Goal: Task Accomplishment & Management: Manage account settings

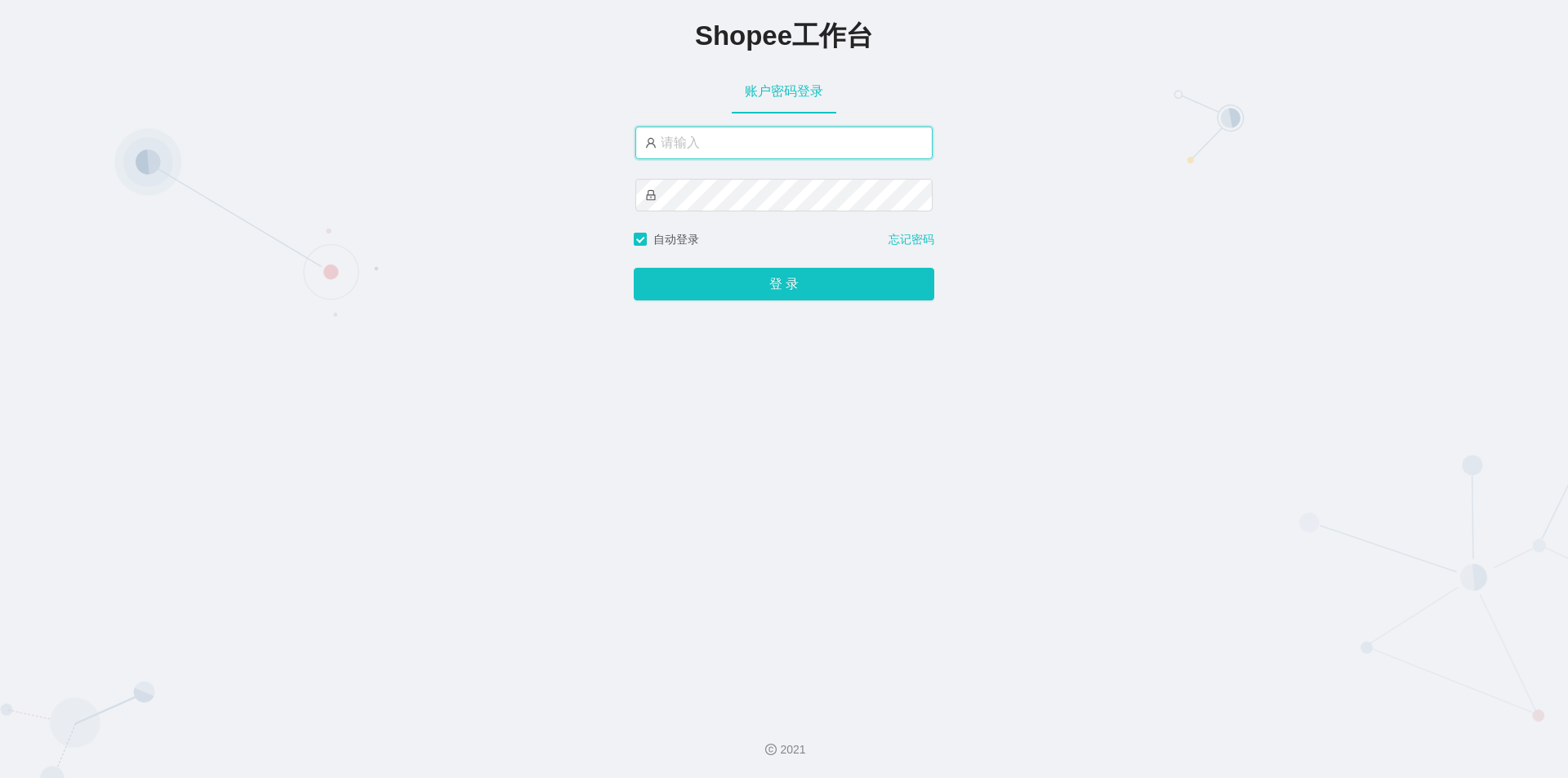
click at [803, 153] on input "text" at bounding box center [784, 143] width 297 height 33
type input "jishu"
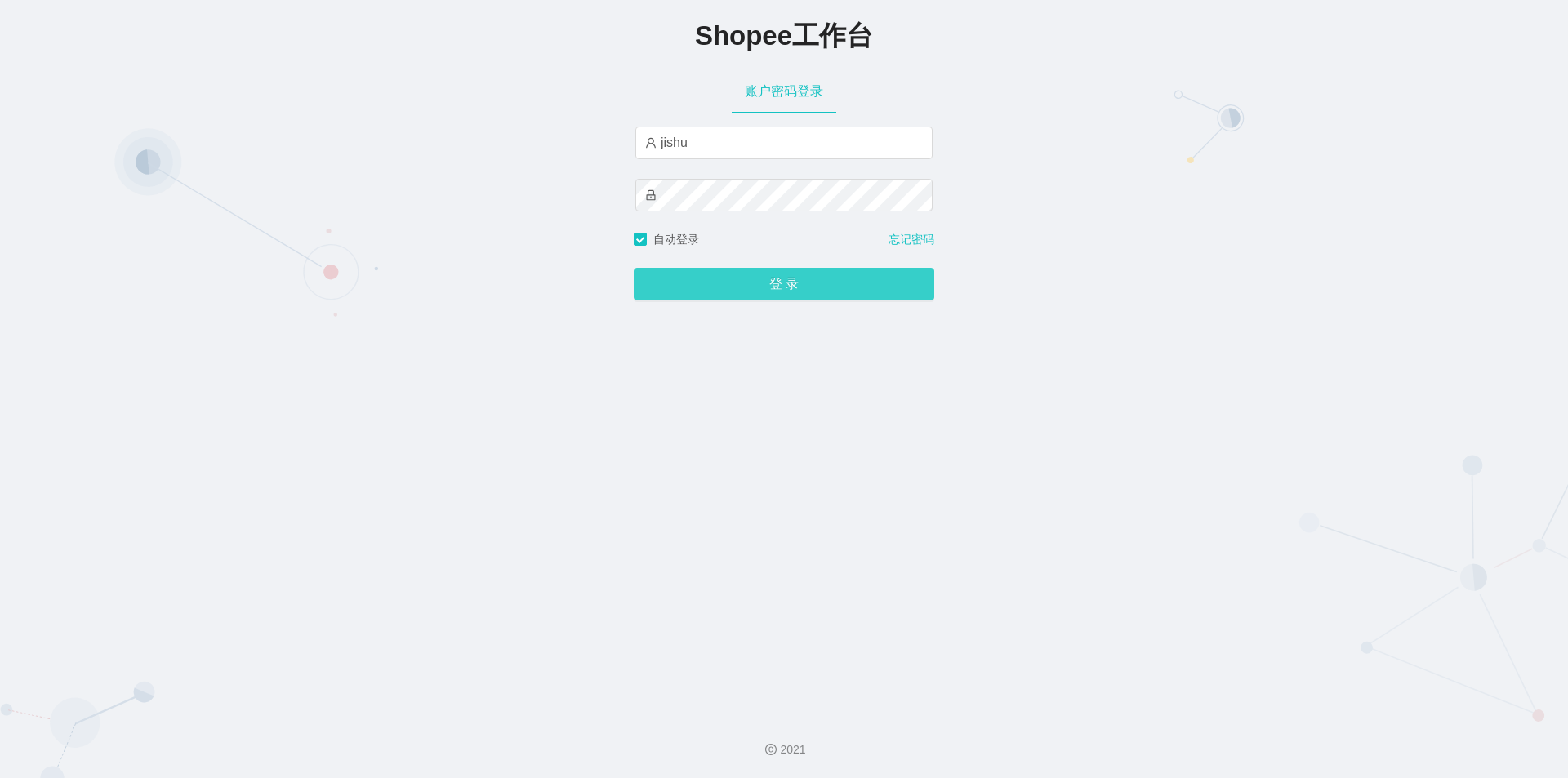
click at [707, 274] on button "登 录" at bounding box center [784, 284] width 301 height 33
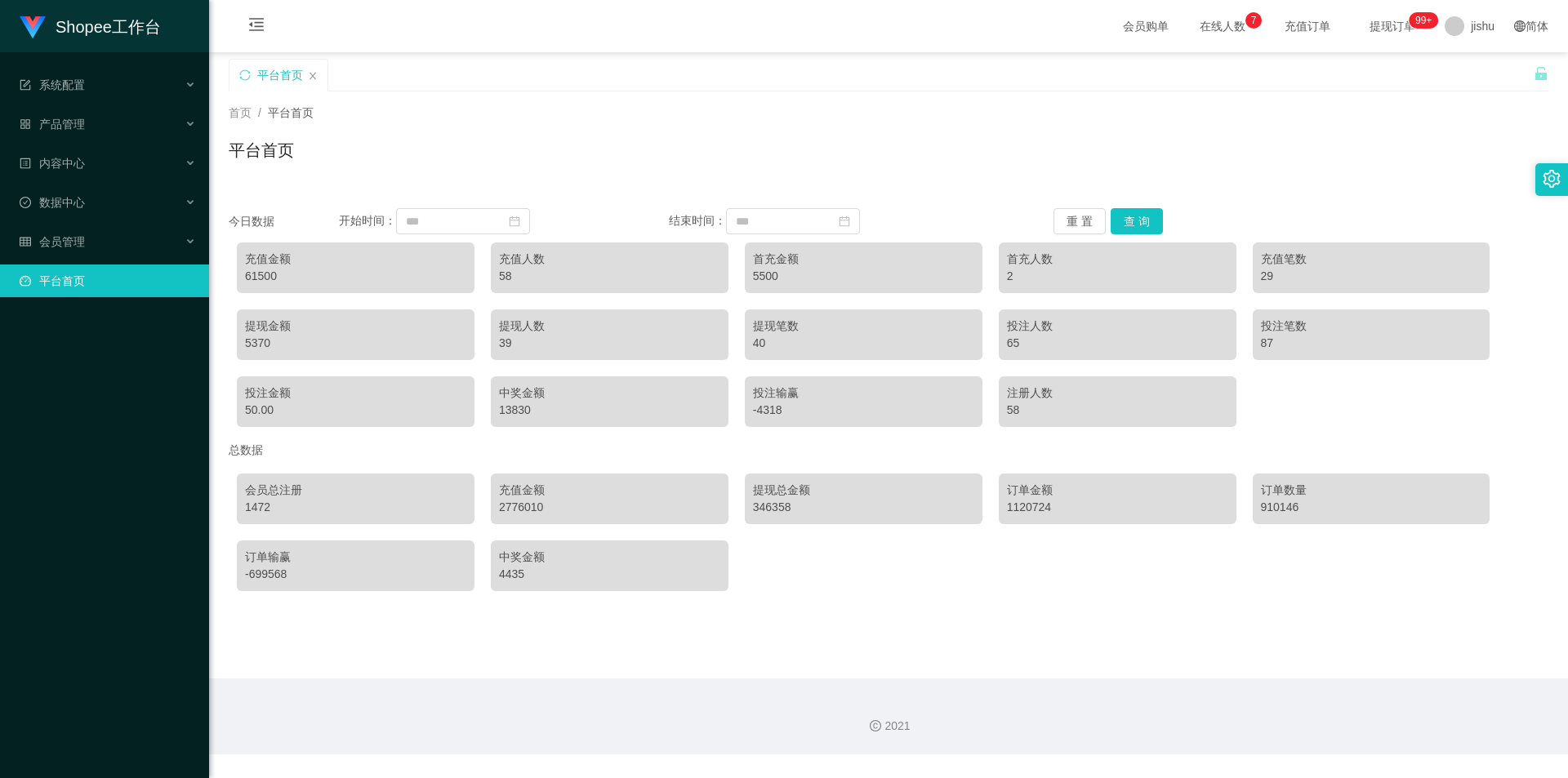
click at [918, 128] on div "首页 / 平台首页 / 平台首页" at bounding box center [889, 139] width 1320 height 71
click at [935, 606] on main "关闭左侧 关闭右侧 关闭其它 刷新页面 平台首页 首页 / 平台首页 / 平台首页 今日数据 开始时间： 结束时间： 重 置 查 询 充值金额 61500 充…" at bounding box center [889, 366] width 1359 height 627
click at [97, 244] on div "会员管理" at bounding box center [104, 242] width 209 height 33
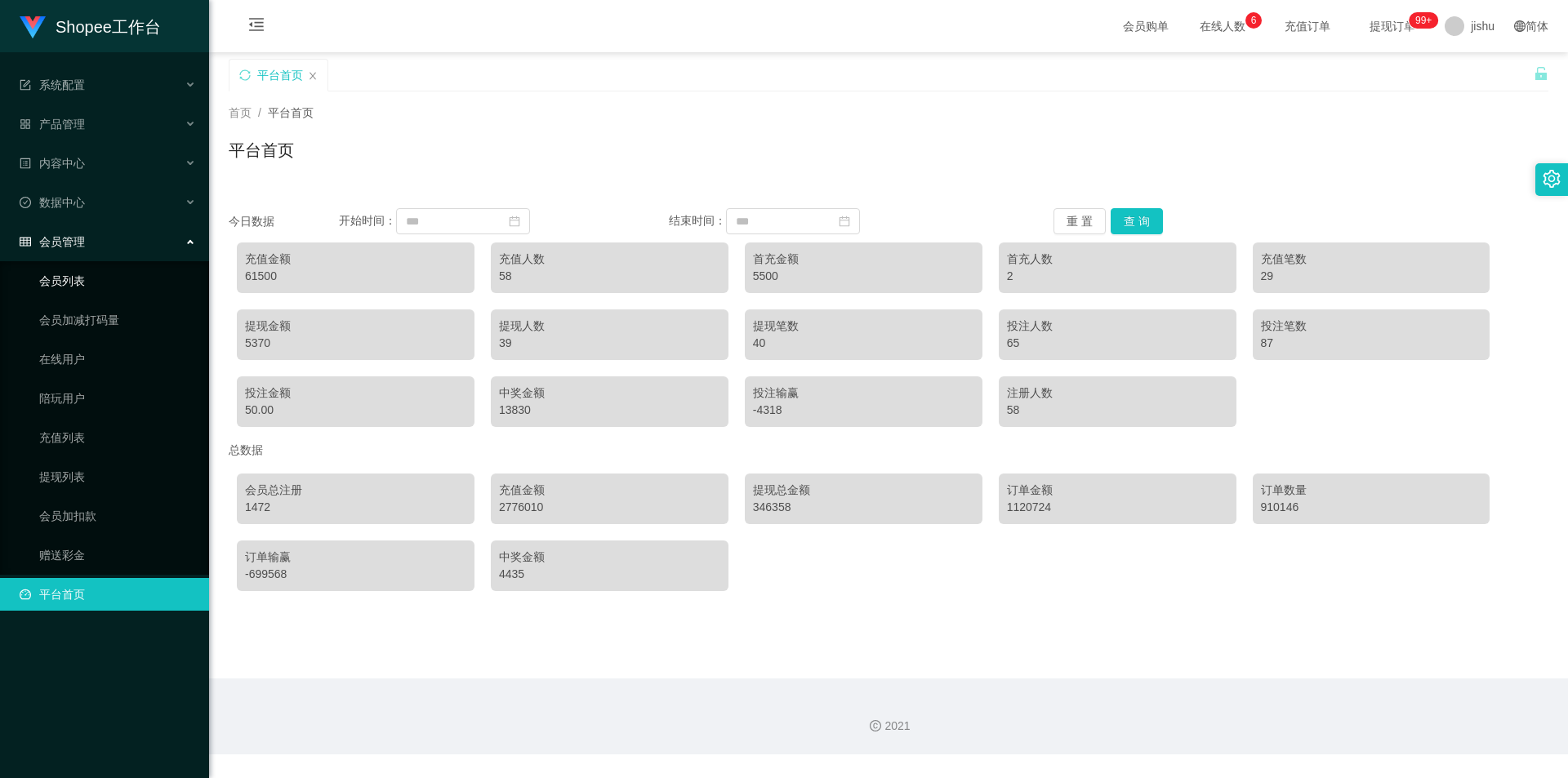
click at [82, 293] on link "会员列表" at bounding box center [118, 281] width 157 height 33
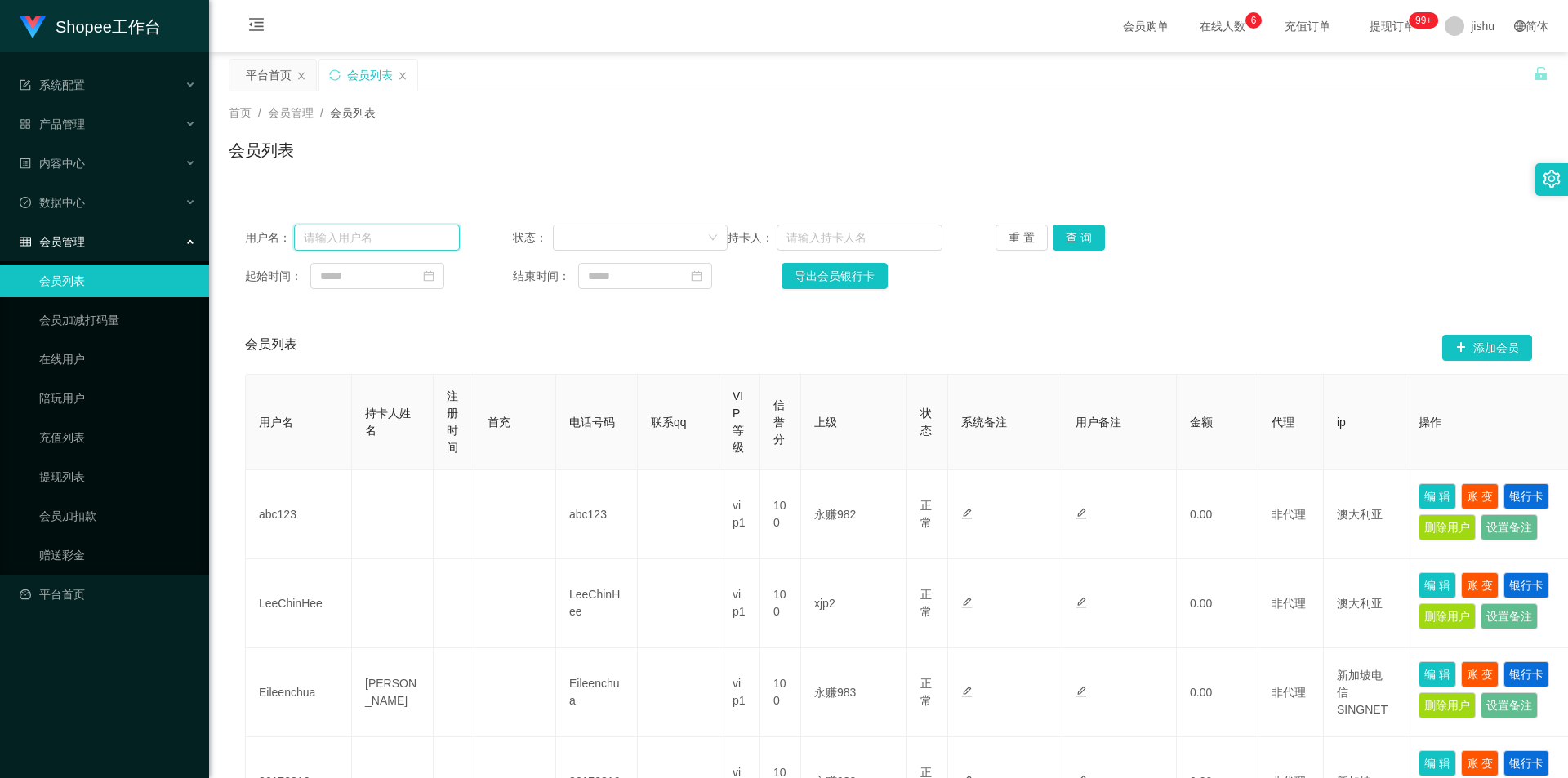
click at [366, 229] on input "text" at bounding box center [376, 238] width 166 height 26
paste input "81610938"
type input "81610938"
click at [1073, 238] on button "查 询" at bounding box center [1079, 238] width 53 height 26
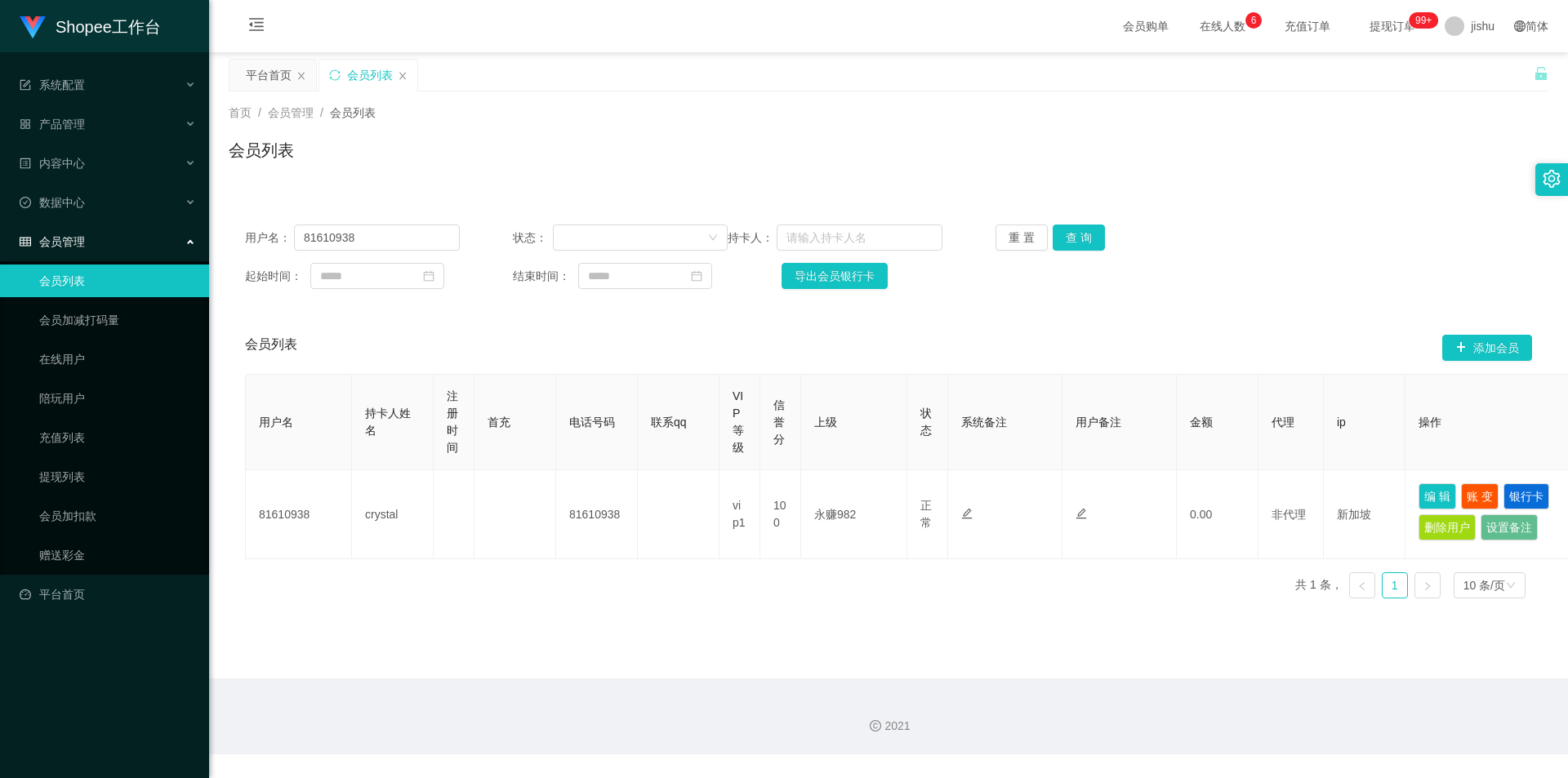
click at [915, 595] on div "用户名 持卡人姓名 注册时间 首充 电话号码 联系qq VIP等级 信誉分 上级 状态 系统备注 用户备注 金额 代理 ip 操作 81610938 crys…" at bounding box center [889, 492] width 1287 height 238
click at [886, 613] on main "关闭左侧 关闭右侧 关闭其它 刷新页面 平台首页 会员列表 首页 / 会员管理 / 会员列表 / 会员列表 用户名： 81610938 状态： 持卡人： 重 …" at bounding box center [889, 366] width 1359 height 627
click at [82, 472] on link "提现列表" at bounding box center [118, 477] width 157 height 33
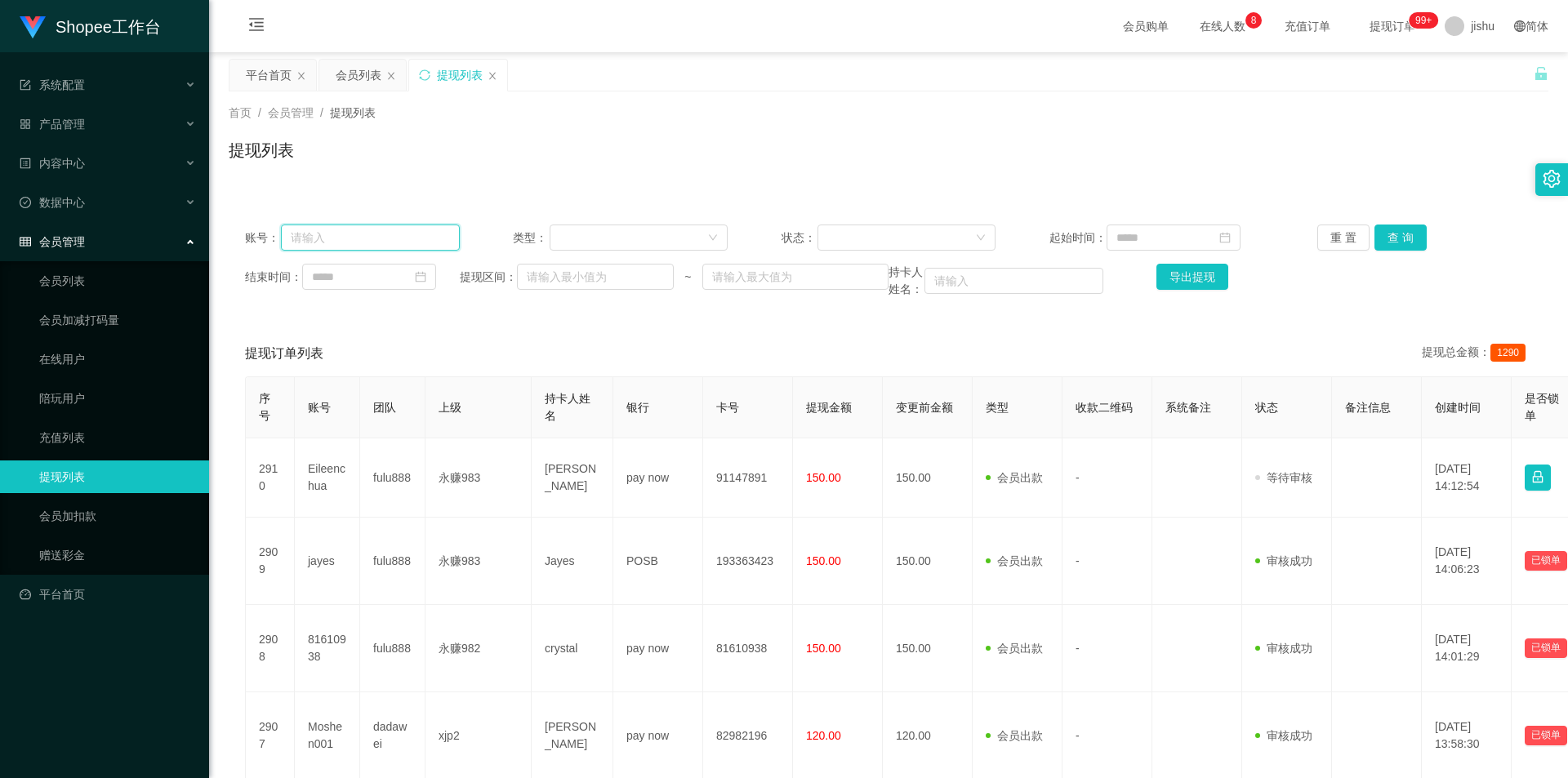
click at [354, 238] on input "text" at bounding box center [370, 238] width 179 height 26
paste input "81610938"
type input "81610938"
click at [1401, 232] on button "查 询" at bounding box center [1400, 238] width 53 height 26
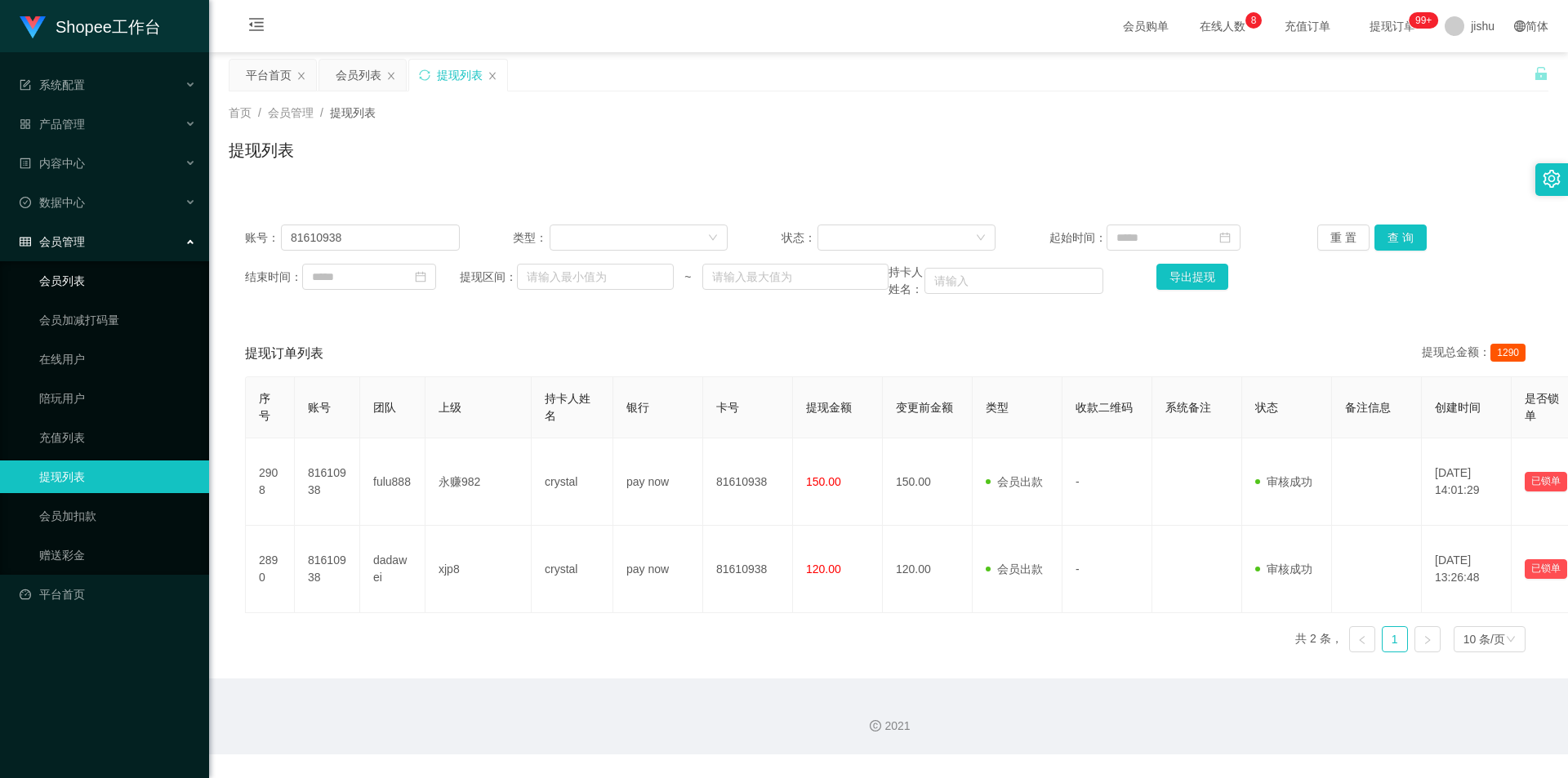
click at [87, 268] on link "会员列表" at bounding box center [118, 281] width 157 height 33
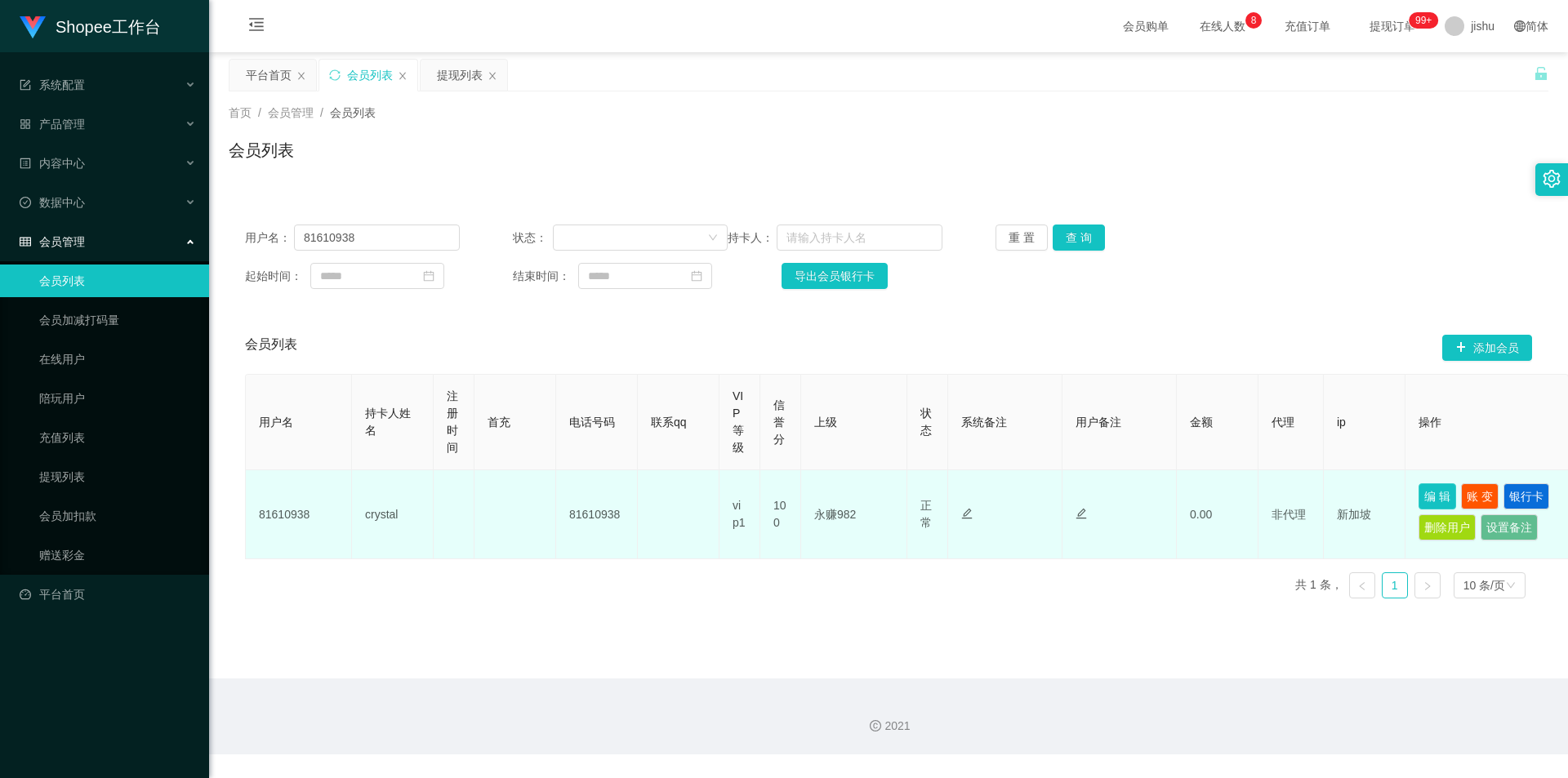
click at [1429, 494] on button "编 辑" at bounding box center [1438, 497] width 38 height 26
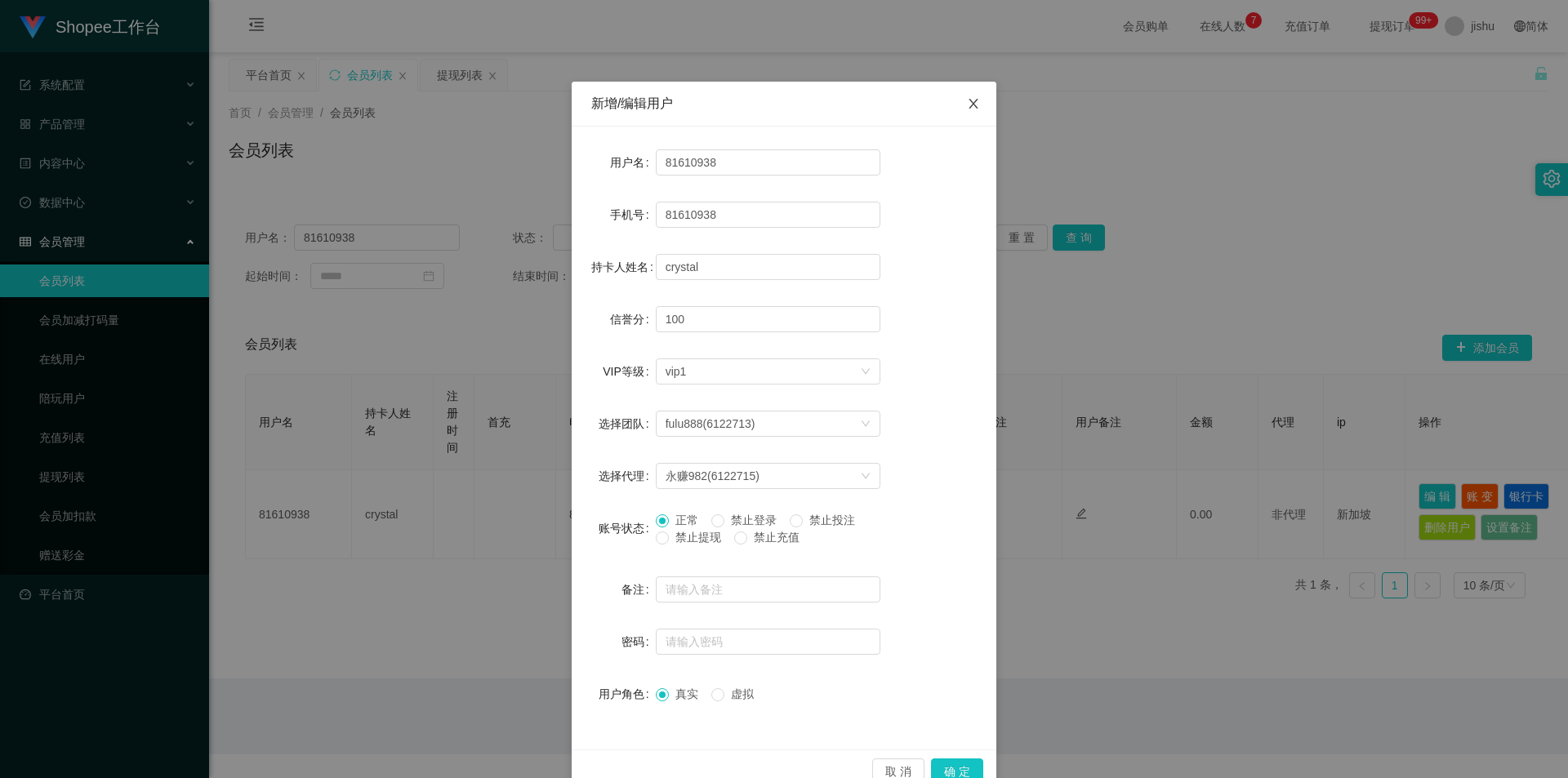
click at [967, 98] on icon "图标: close" at bounding box center [973, 103] width 13 height 13
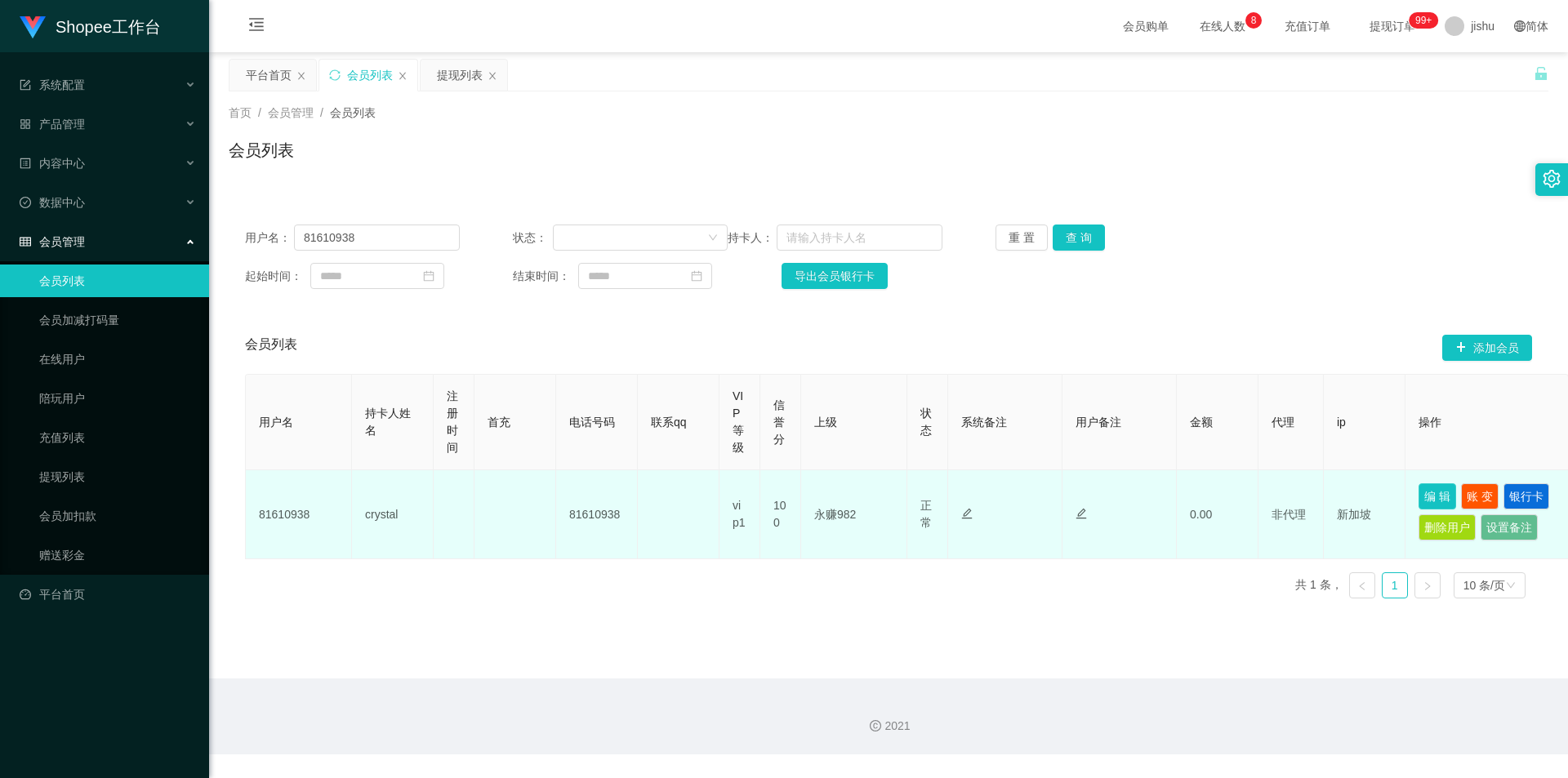
click at [1439, 492] on button "编 辑" at bounding box center [1438, 497] width 38 height 26
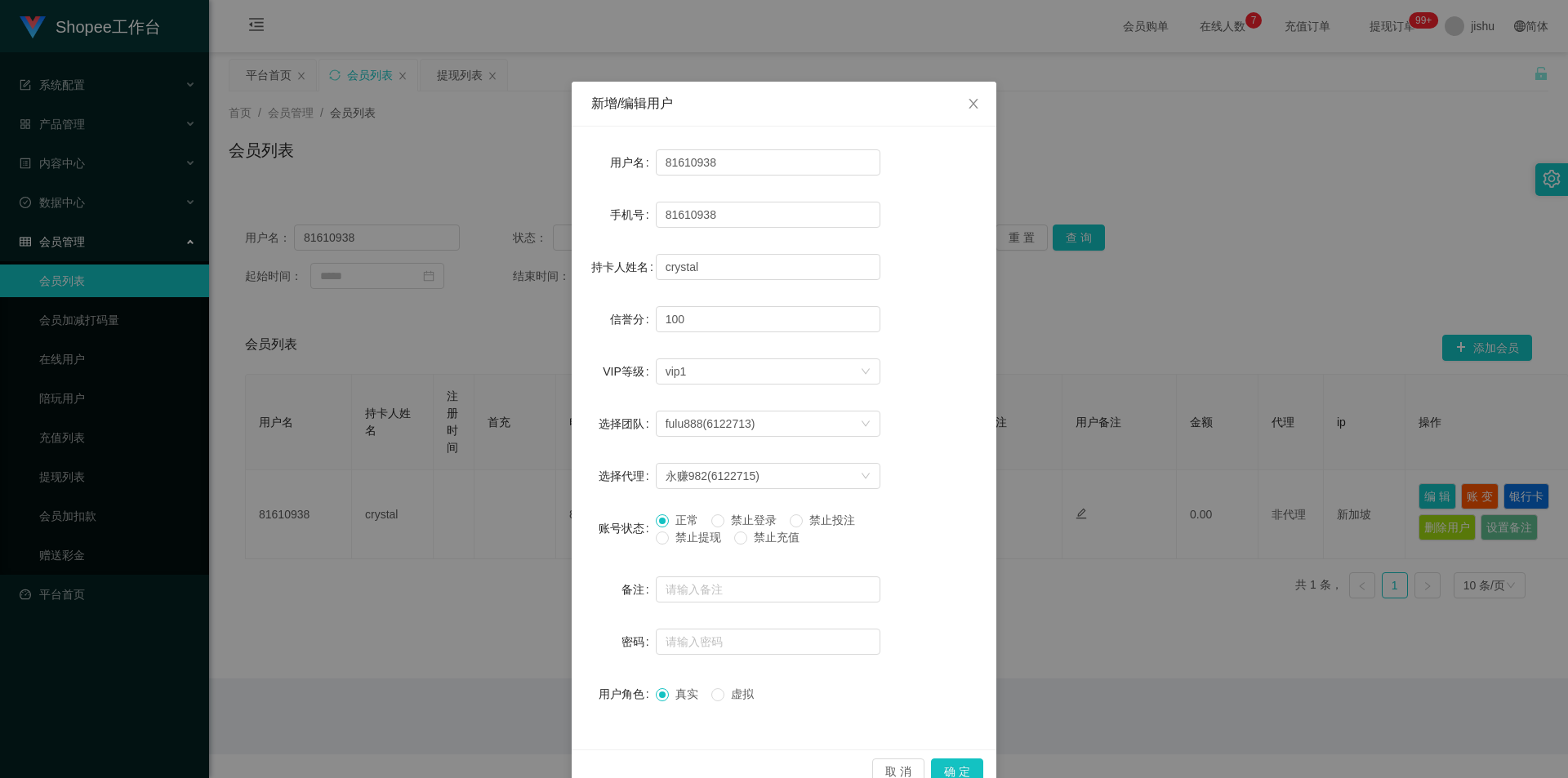
drag, startPoint x: 751, startPoint y: 90, endPoint x: 829, endPoint y: 89, distance: 78.0
click at [829, 89] on div "新增/编辑用户" at bounding box center [784, 104] width 425 height 45
click at [967, 102] on icon "图标: close" at bounding box center [973, 103] width 13 height 13
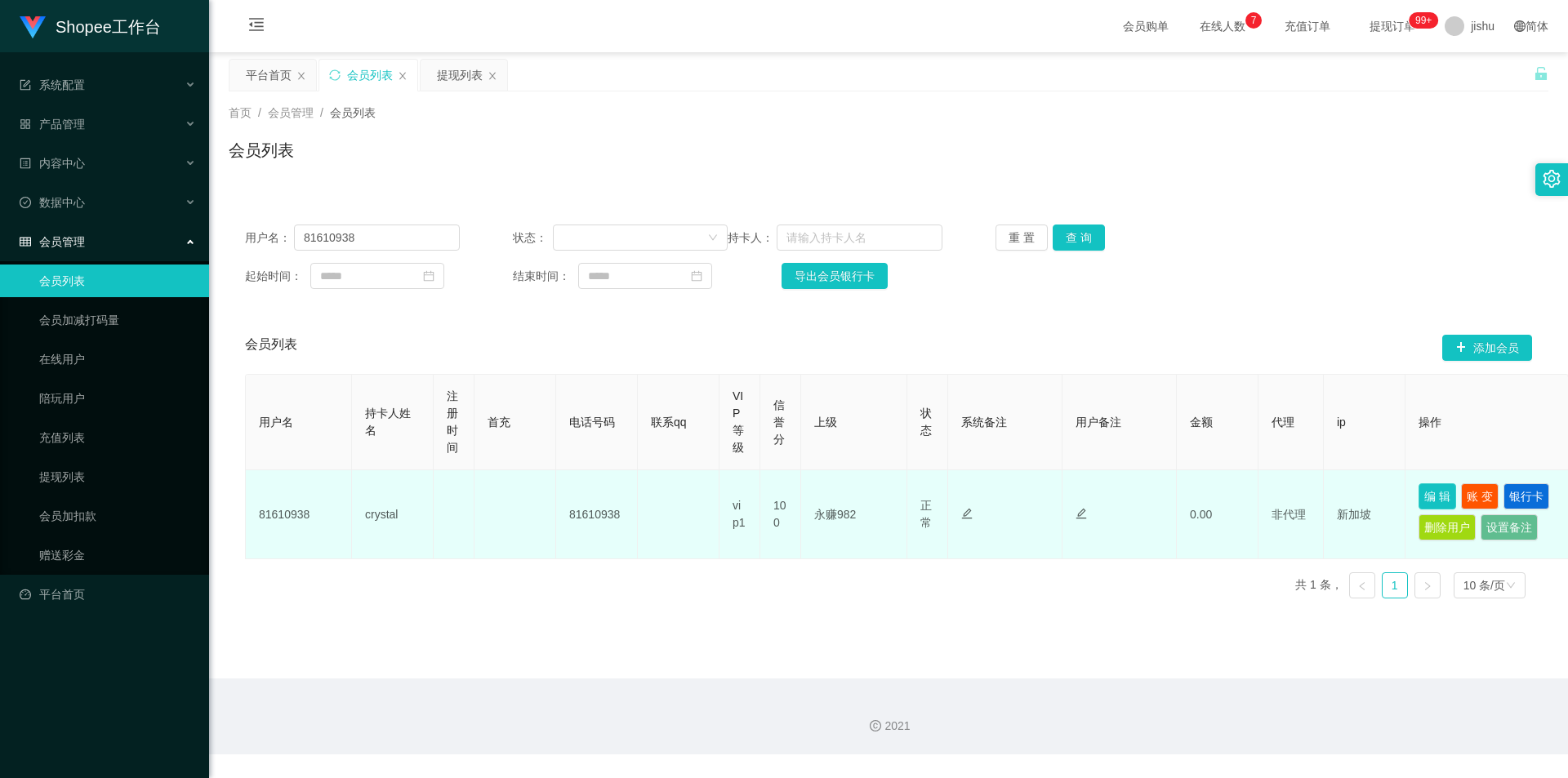
click at [1433, 498] on button "编 辑" at bounding box center [1438, 497] width 38 height 26
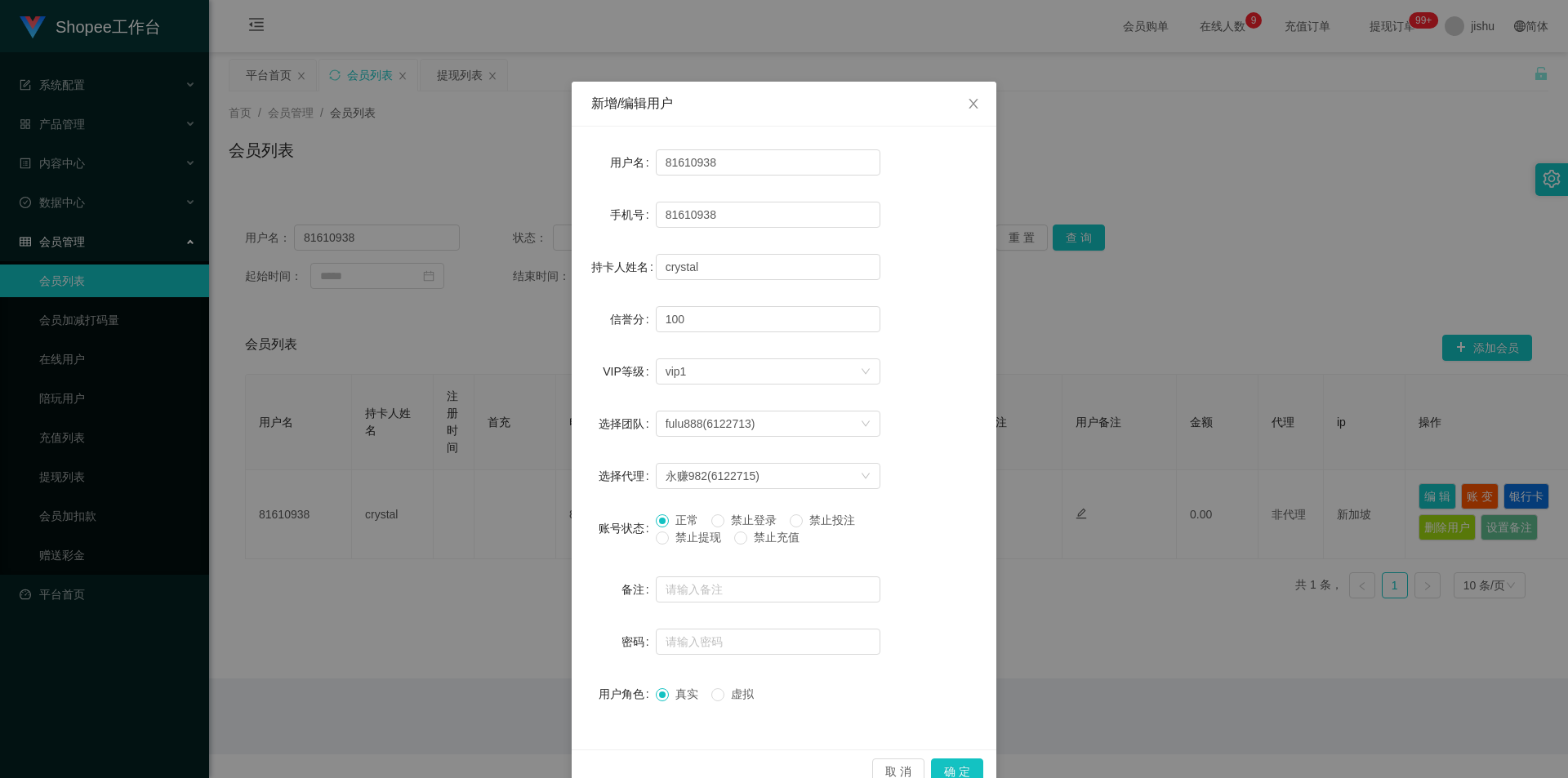
click at [906, 639] on div "密码" at bounding box center [784, 642] width 386 height 33
click at [967, 99] on icon "图标: close" at bounding box center [973, 103] width 13 height 13
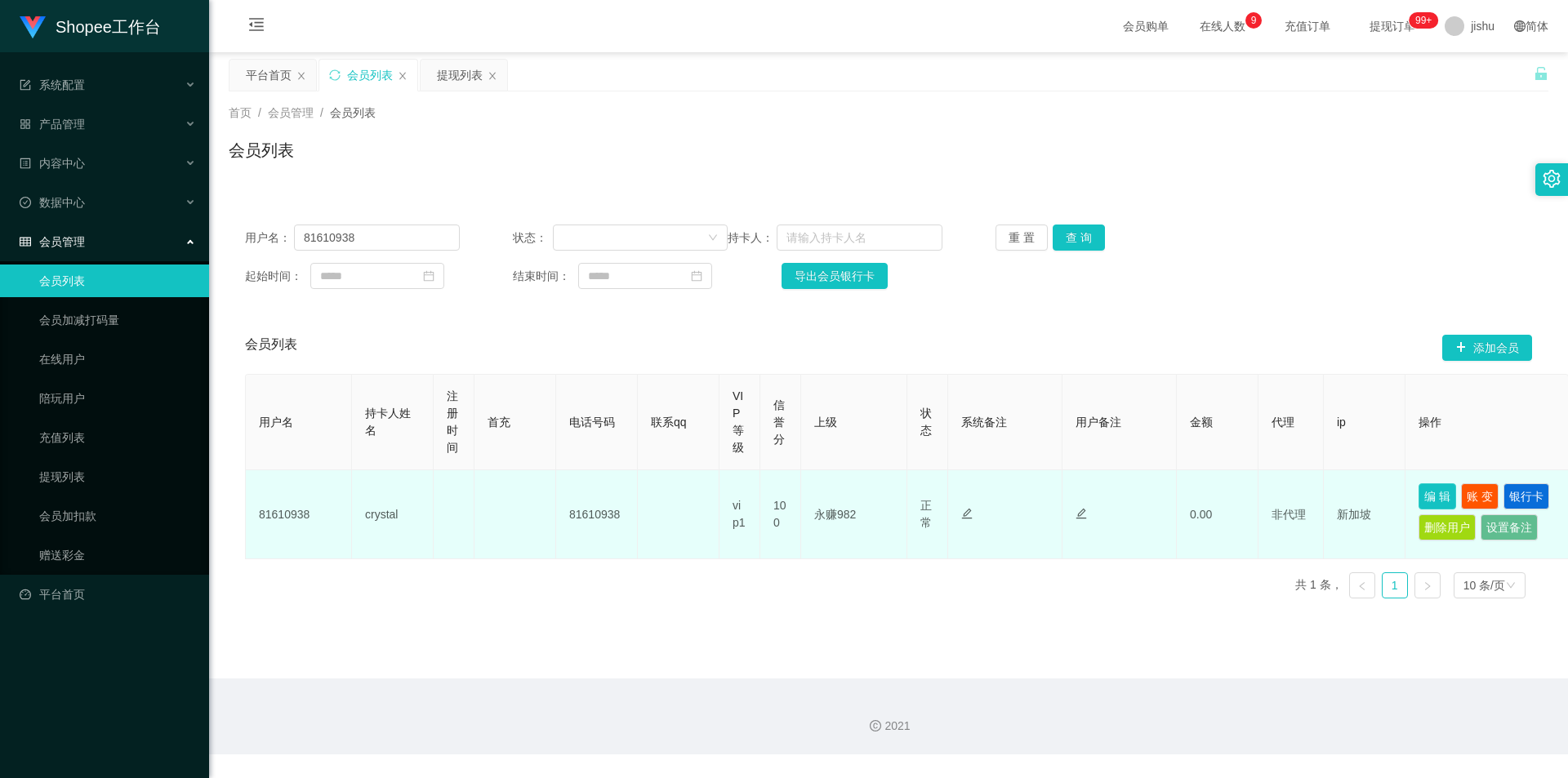
click at [1429, 493] on button "编 辑" at bounding box center [1438, 497] width 38 height 26
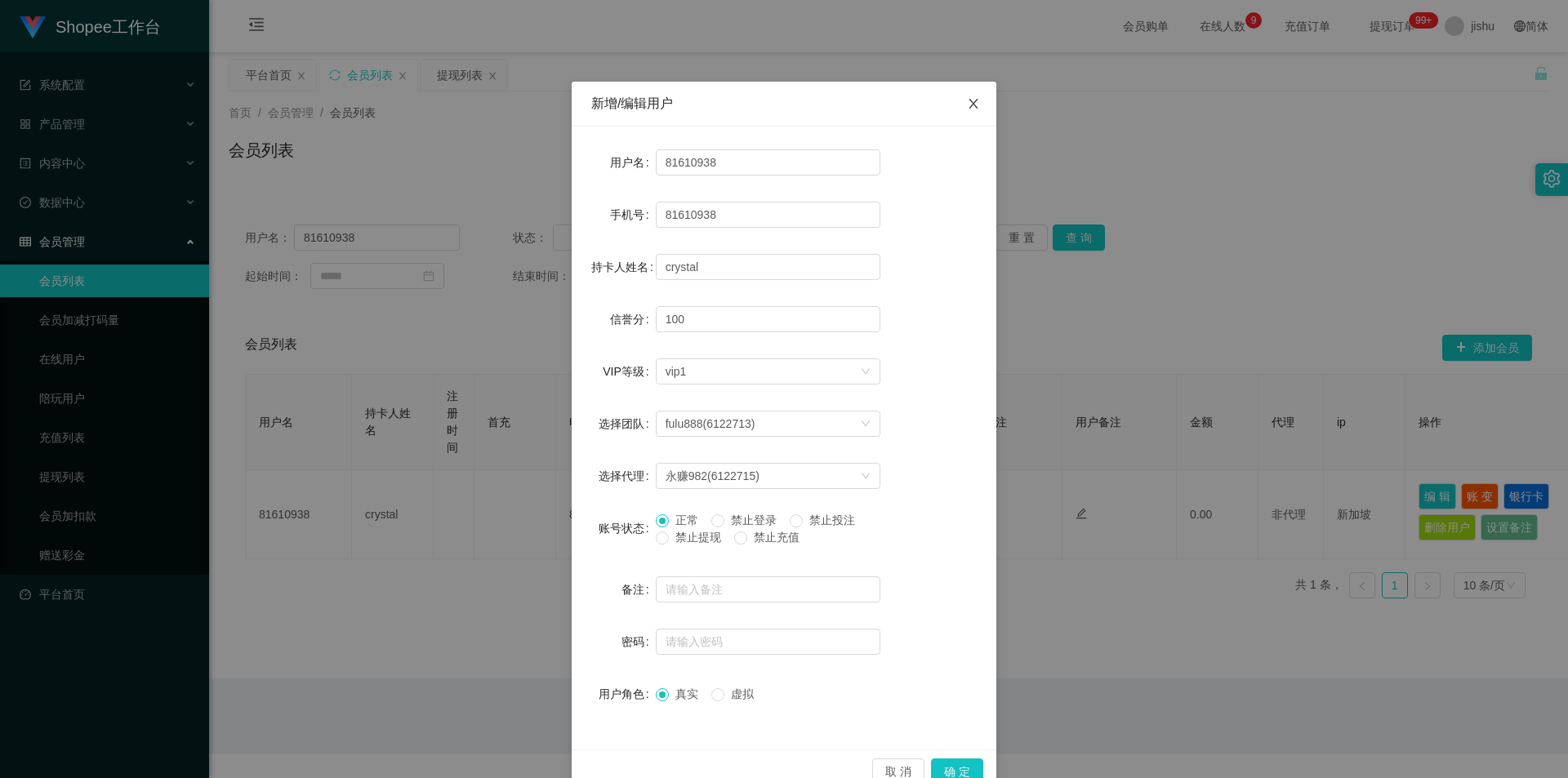
click at [970, 99] on icon "图标: close" at bounding box center [973, 103] width 13 height 13
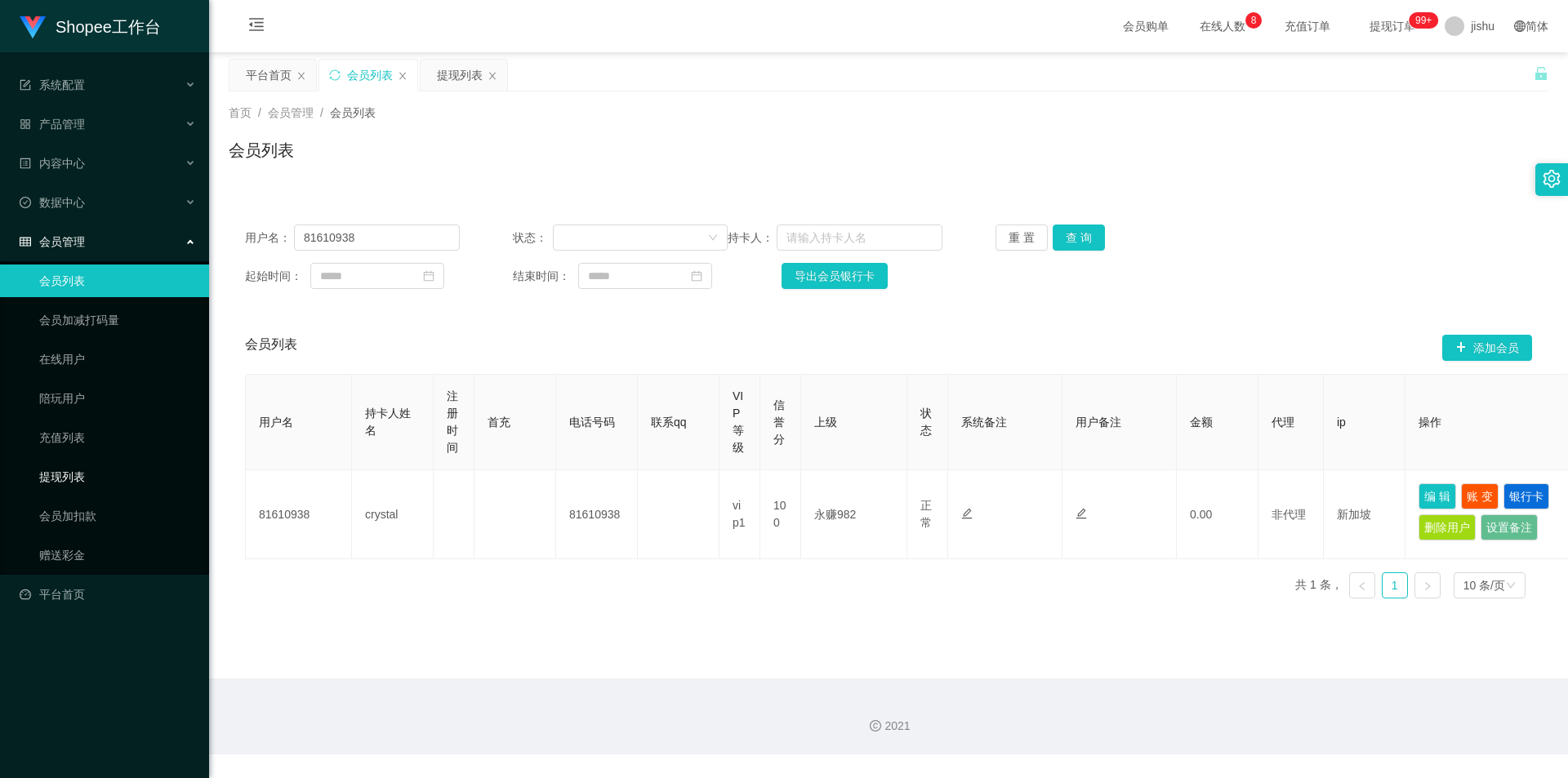
click at [105, 477] on link "提现列表" at bounding box center [118, 477] width 157 height 33
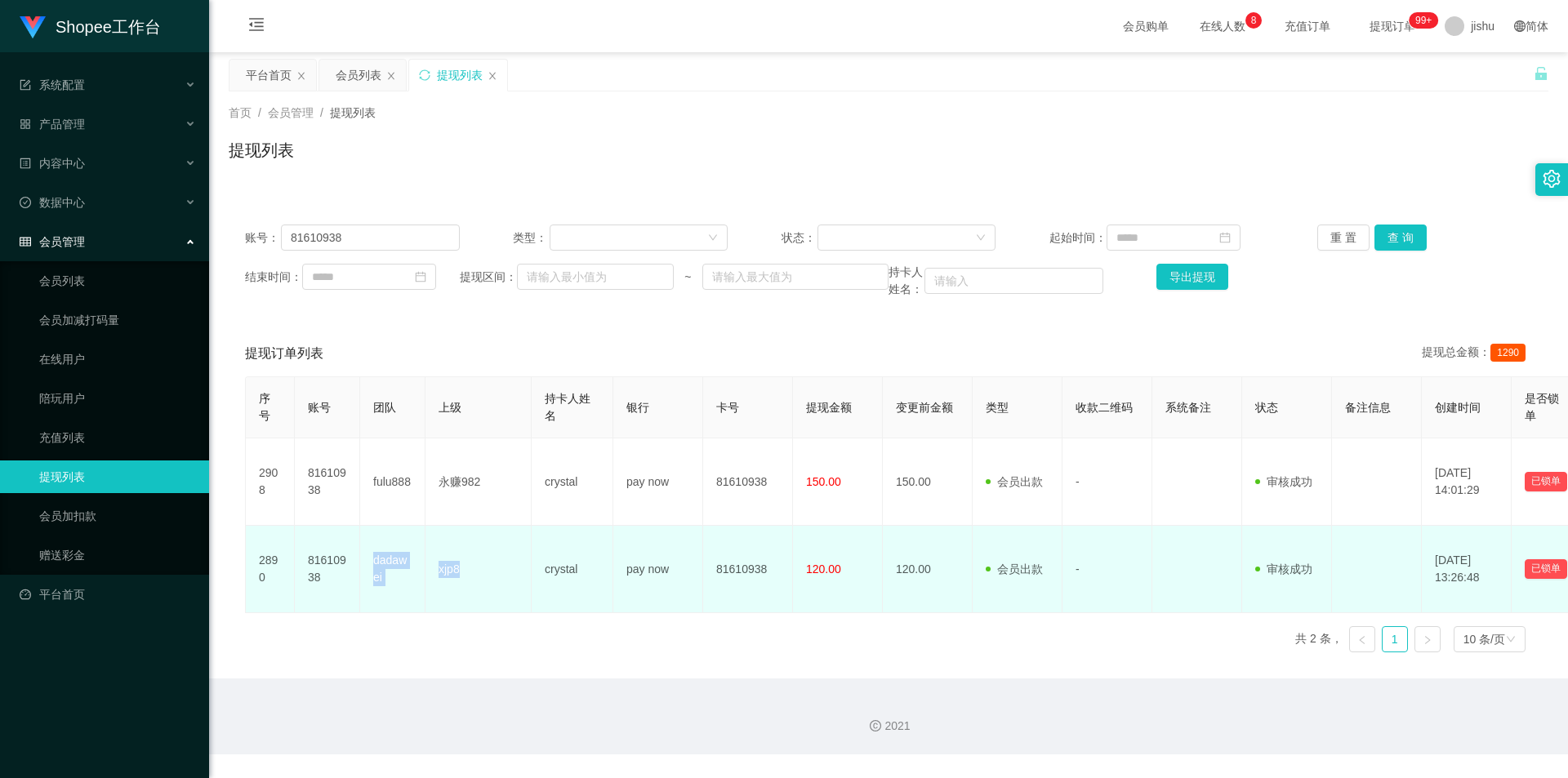
drag, startPoint x: 476, startPoint y: 576, endPoint x: 370, endPoint y: 562, distance: 106.9
click at [370, 562] on tr "2890 81610938 dadawei xjp8 crystal pay now 81610938 120.00 120.00 会员出款 人工取款 - 审…" at bounding box center [963, 569] width 1434 height 87
click at [403, 580] on td "dadawei" at bounding box center [393, 569] width 65 height 87
drag, startPoint x: 466, startPoint y: 572, endPoint x: 443, endPoint y: 572, distance: 23.0
click at [438, 572] on td "xjp8" at bounding box center [478, 569] width 106 height 87
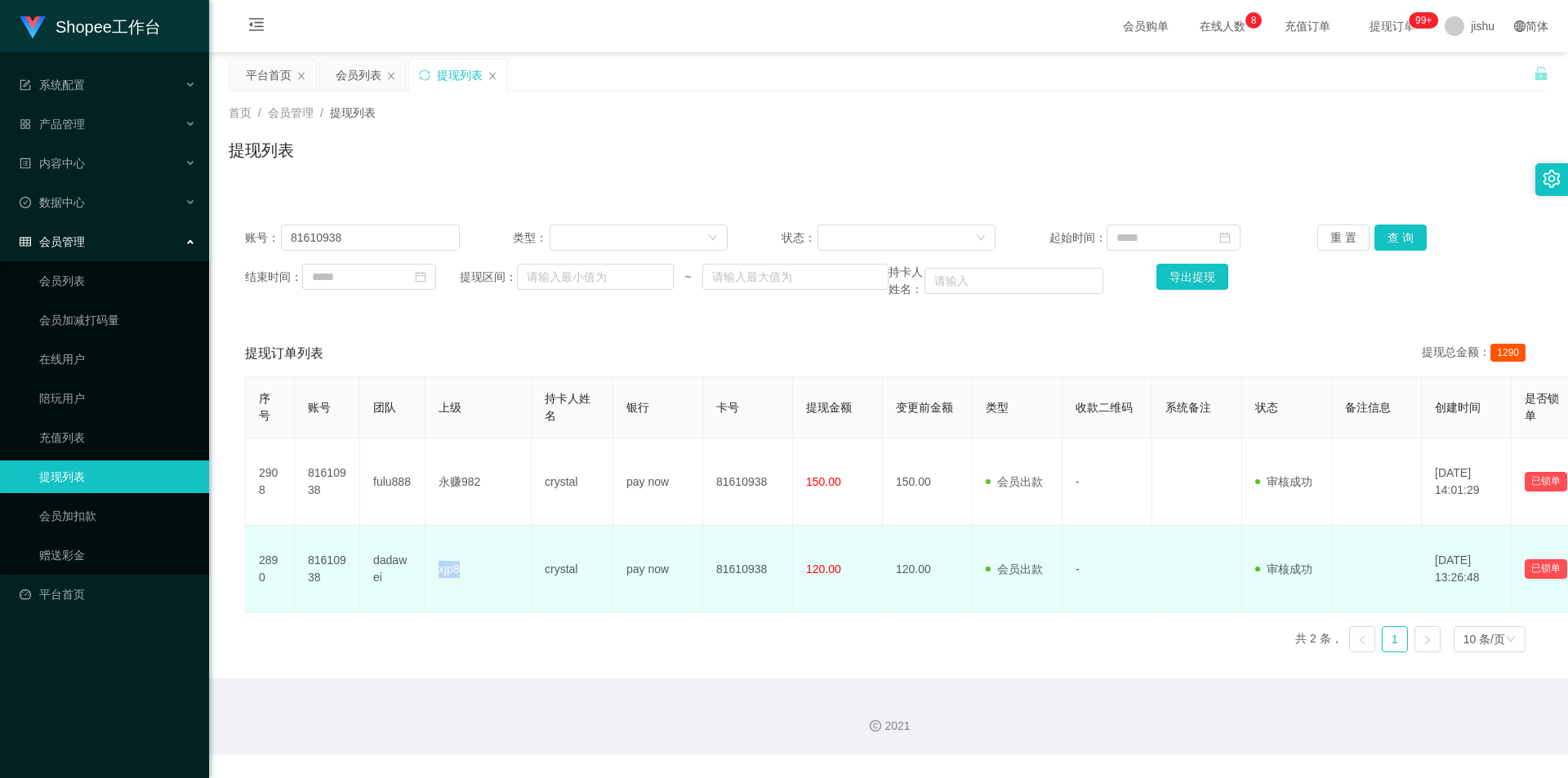
click at [470, 572] on td "xjp8" at bounding box center [478, 569] width 106 height 87
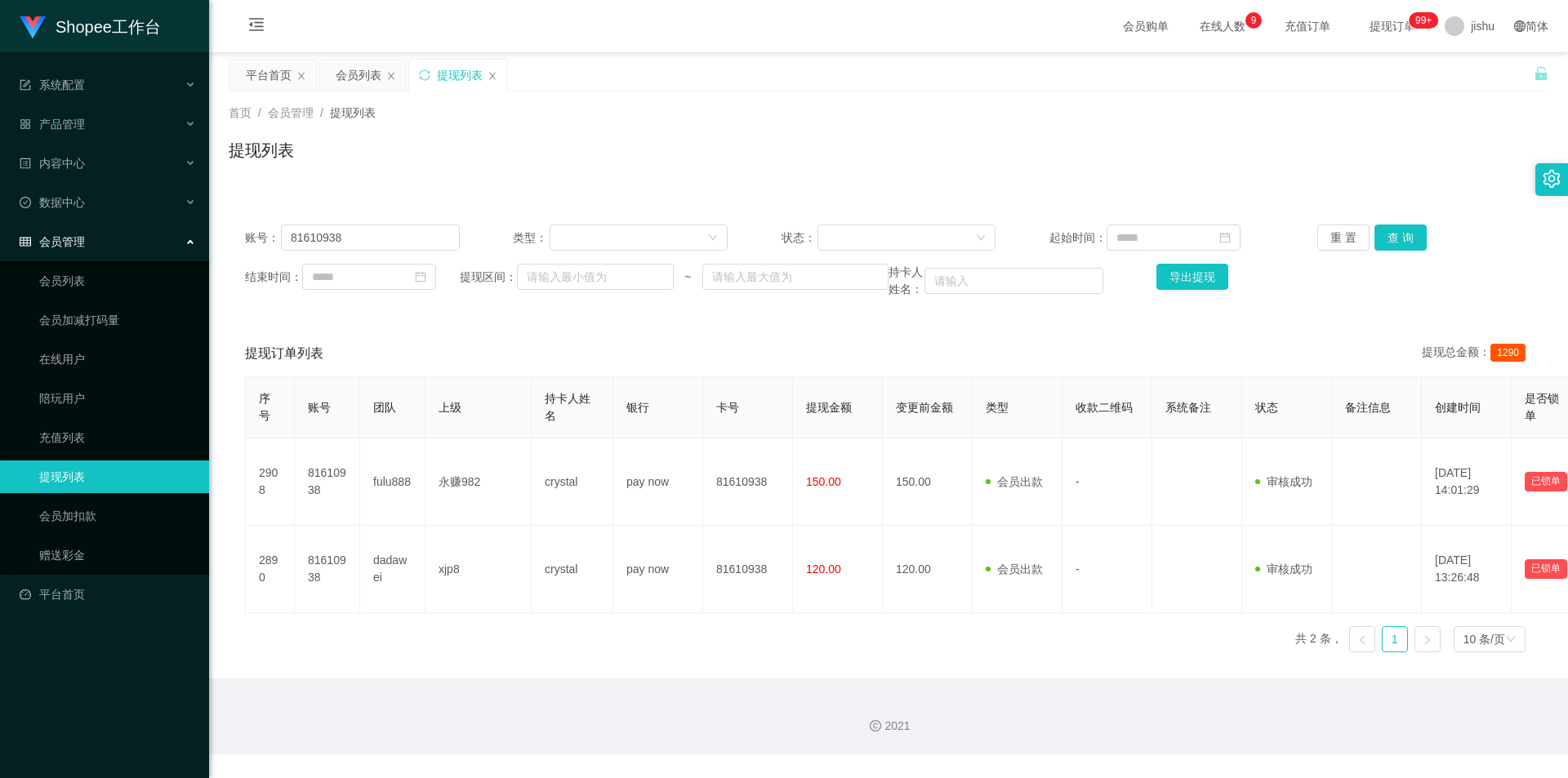
click at [958, 650] on div "序号 账号 团队 上级 持卡人姓名 银行 卡号 提现金额 变更前金额 类型 收款二维码 系统备注 状态 备注信息 创建时间 是否锁单 操作 2908 8161…" at bounding box center [889, 521] width 1287 height 289
click at [115, 282] on link "会员列表" at bounding box center [118, 281] width 157 height 33
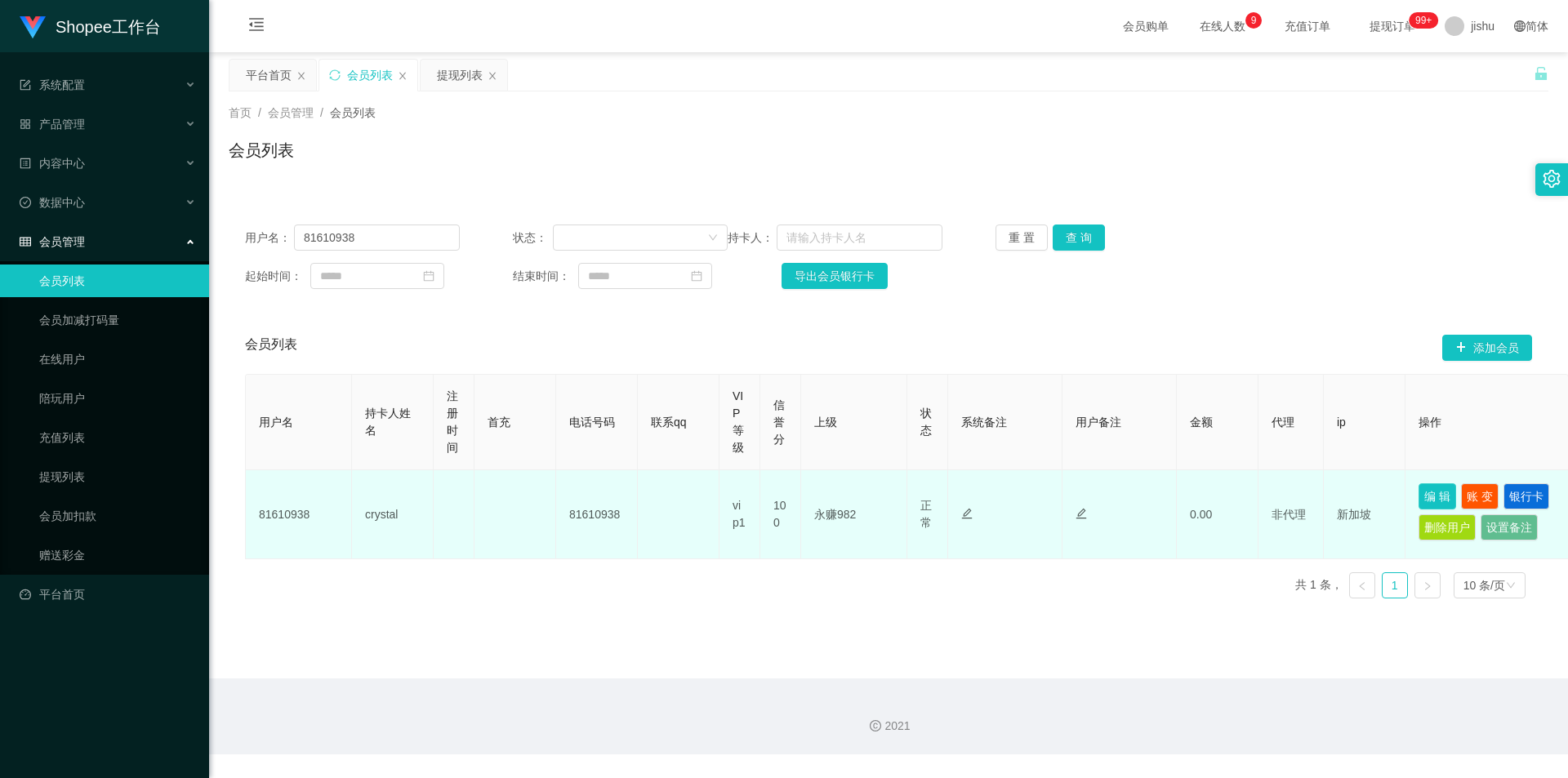
click at [1433, 500] on button "编 辑" at bounding box center [1438, 497] width 38 height 26
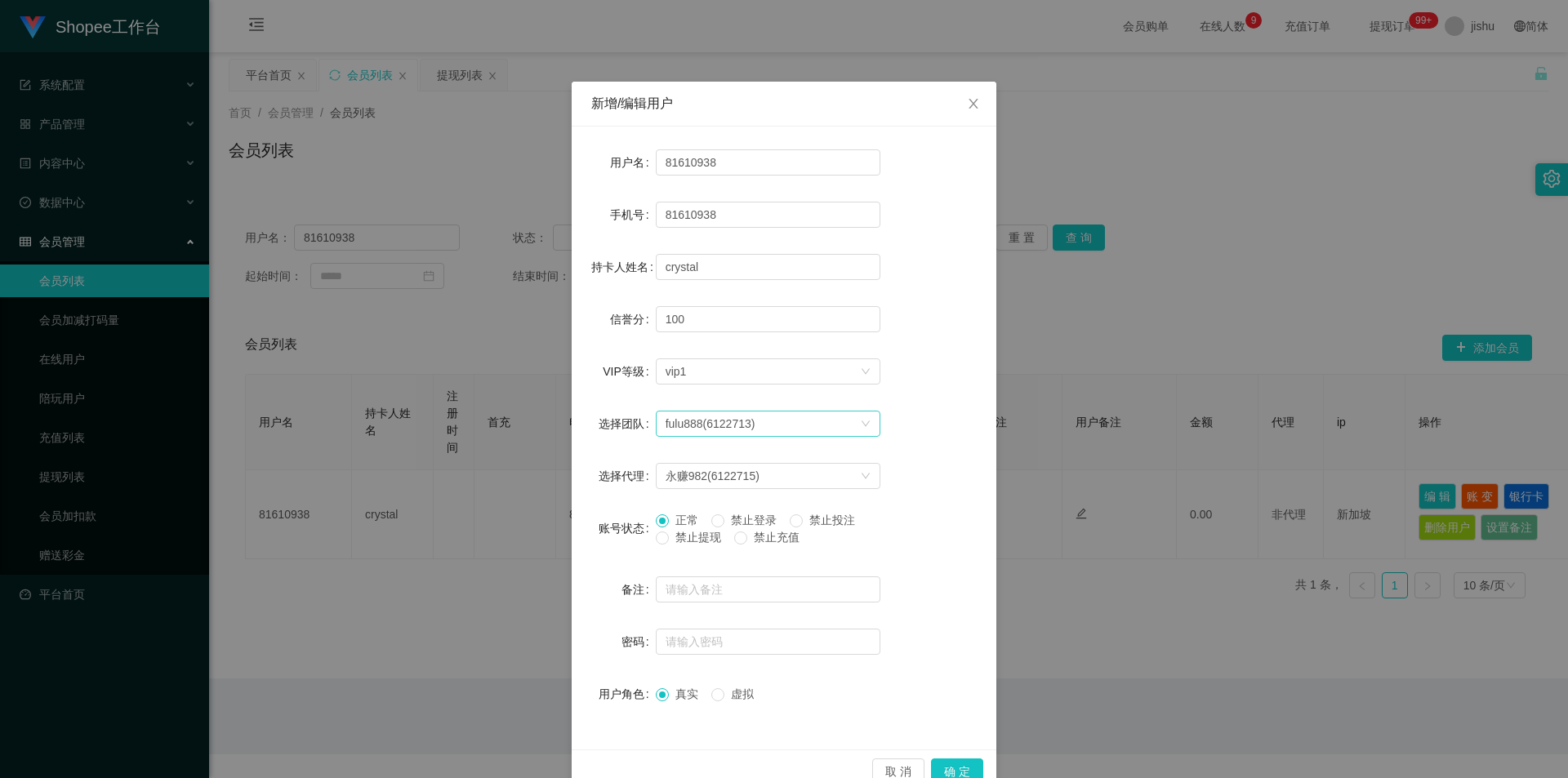
click at [703, 419] on div "fulu888(6122713)" at bounding box center [710, 423] width 90 height 24
click at [906, 386] on div "VIP等级 选择VIP等级 vip1" at bounding box center [784, 372] width 386 height 33
click at [972, 104] on icon "图标: close" at bounding box center [973, 103] width 13 height 13
